Goal: Ask a question

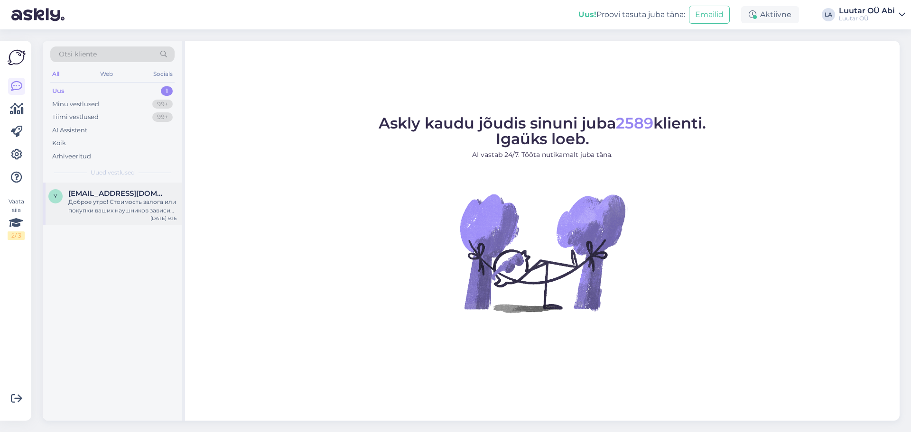
click at [117, 205] on div "Доброе утро! Стоимость залога или покупки ваших наушников зависит от их модели,…" at bounding box center [122, 206] width 108 height 17
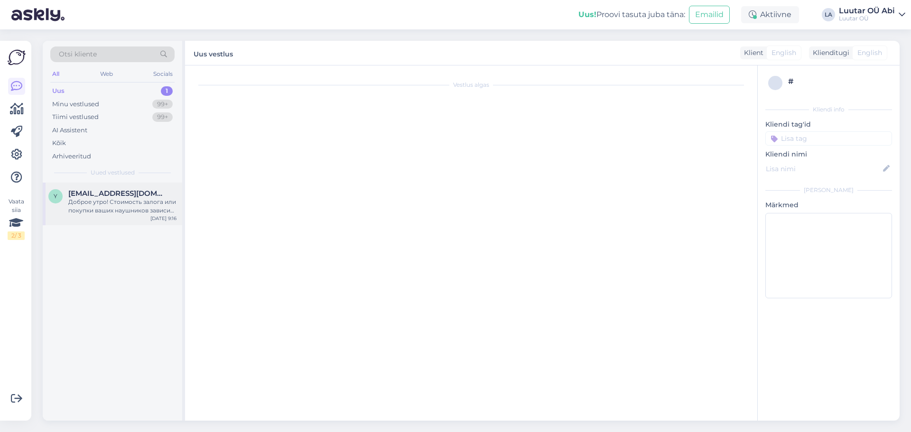
scroll to position [356, 0]
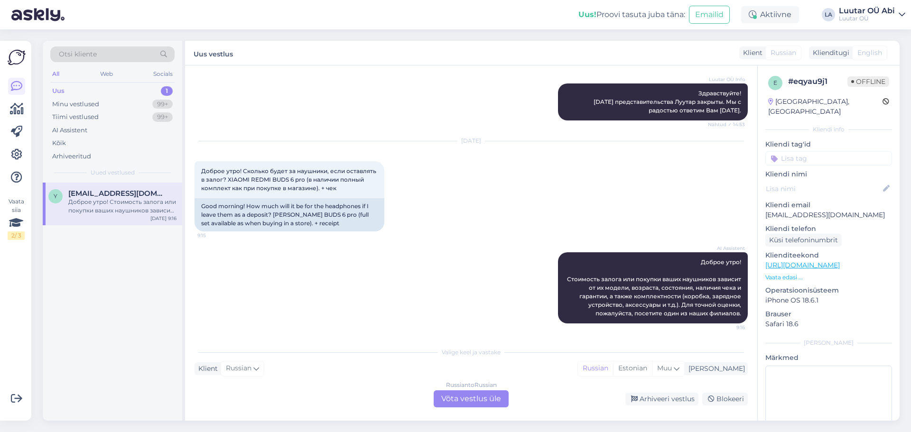
click at [471, 397] on div "Russian to Russian Võta vestlus üle" at bounding box center [471, 398] width 75 height 17
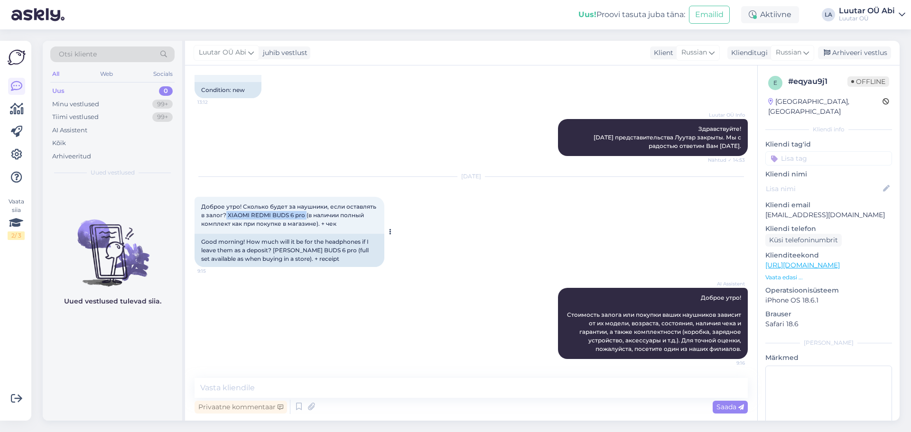
drag, startPoint x: 225, startPoint y: 214, endPoint x: 306, endPoint y: 213, distance: 81.1
click at [306, 213] on span "Доброе утро! Сколько будет за наушники, если оставлять в залог? XIAOMI REDMI BU…" at bounding box center [289, 215] width 176 height 24
copy span "[PERSON_NAME] BUDS 6 pro"
click at [410, 391] on textarea at bounding box center [471, 388] width 553 height 20
type textarea "до 20 можем предложить"
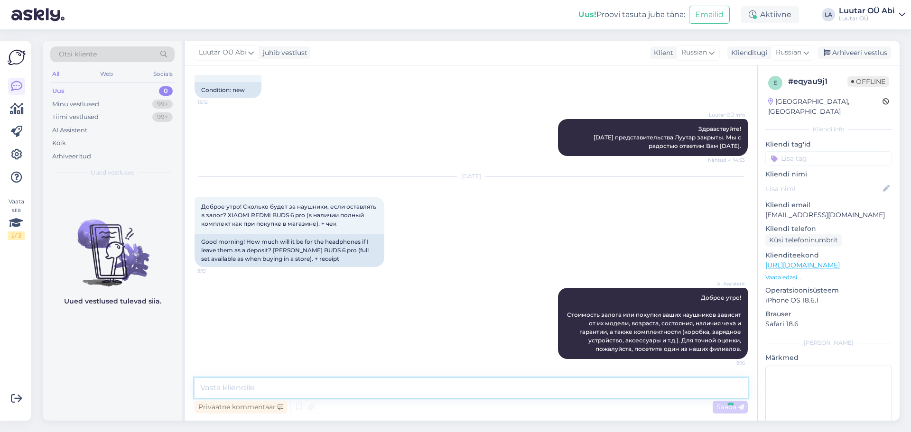
scroll to position [361, 0]
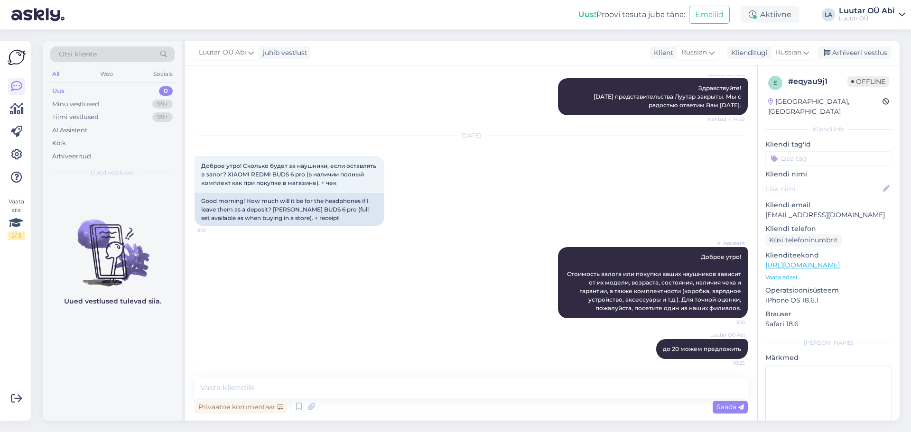
click at [392, 298] on div "AI Assistent [PERSON_NAME] утро! Стоимость залога или покупки ваших наушников з…" at bounding box center [471, 283] width 553 height 92
